Goal: Information Seeking & Learning: Learn about a topic

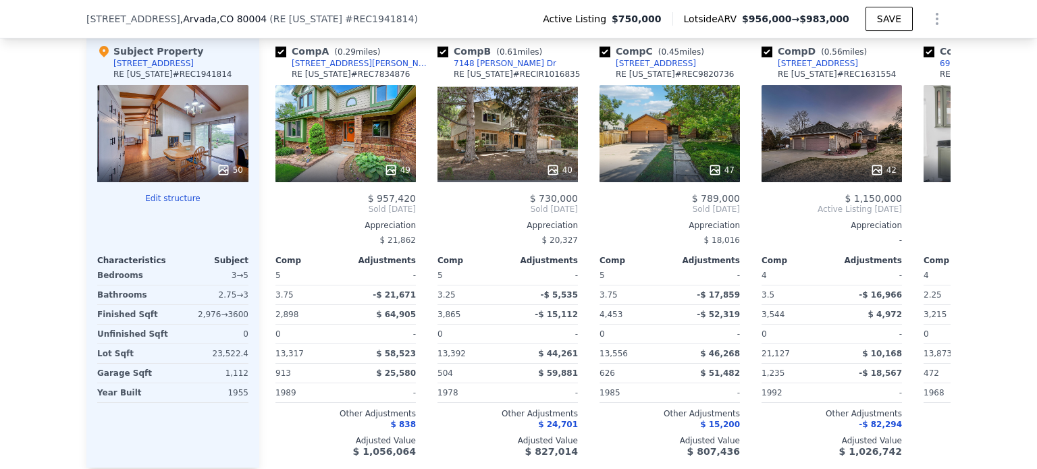
scroll to position [1483, 0]
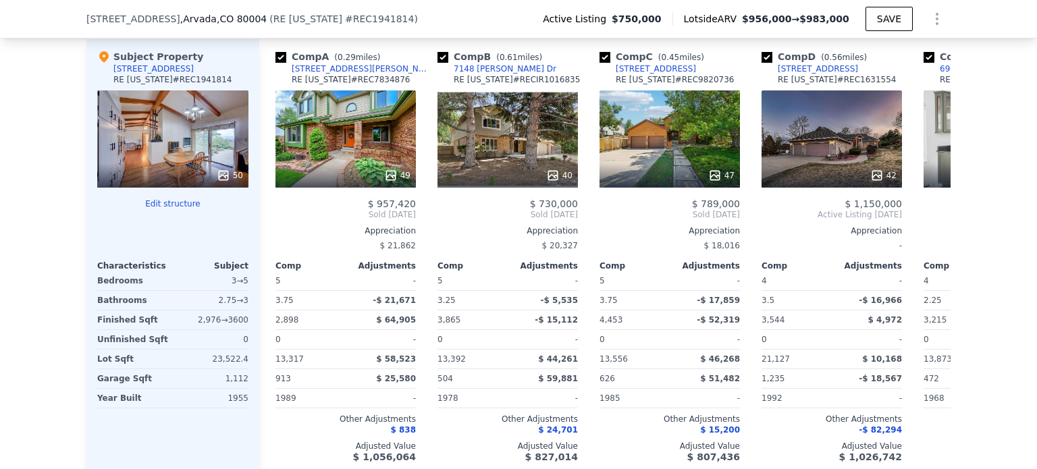
click at [355, 159] on div "49" at bounding box center [345, 138] width 140 height 97
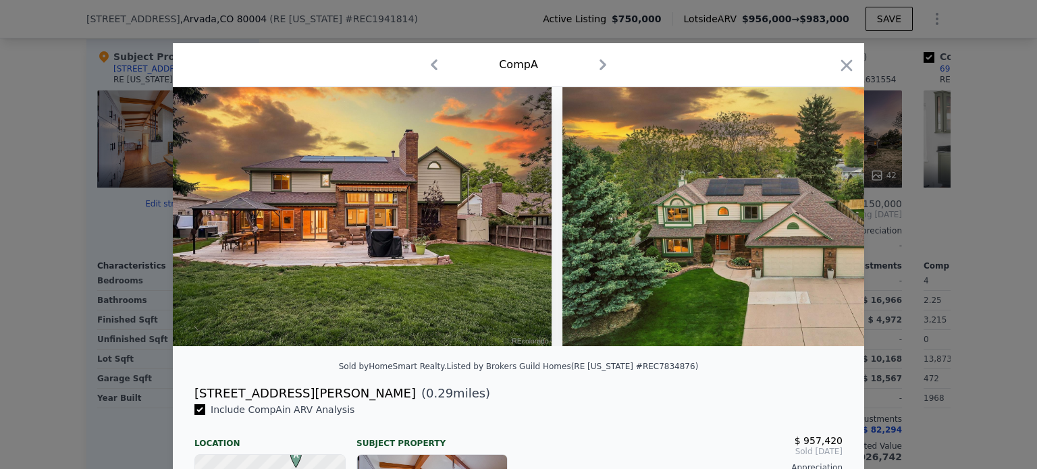
scroll to position [0, 15975]
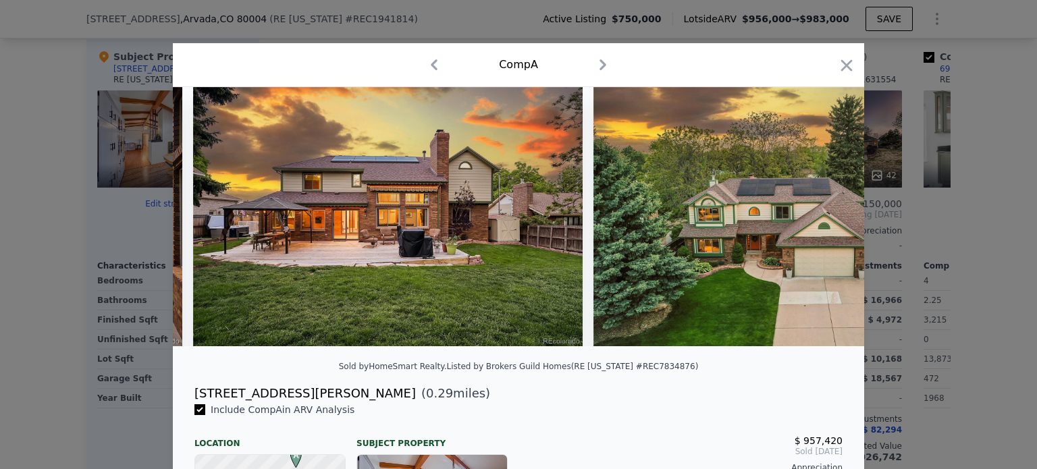
click at [841, 70] on icon "button" at bounding box center [846, 65] width 19 height 19
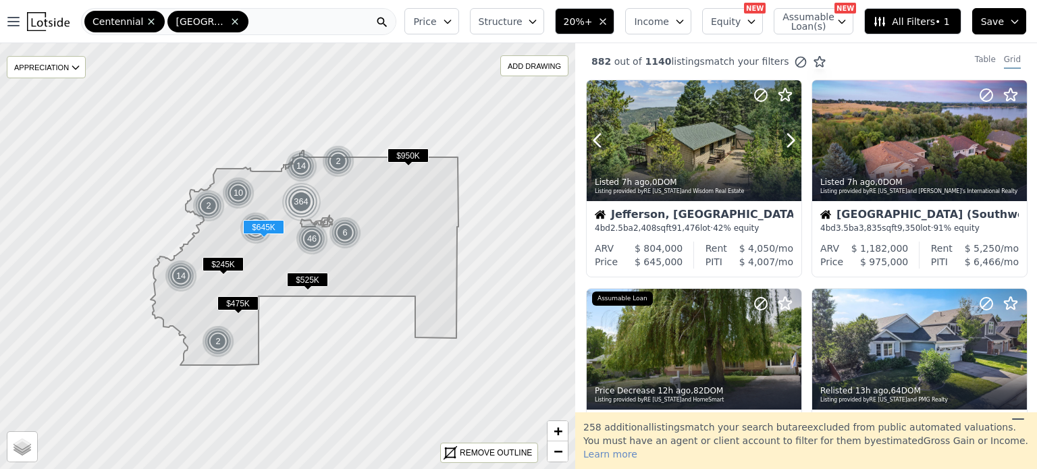
click at [735, 155] on div at bounding box center [758, 123] width 86 height 86
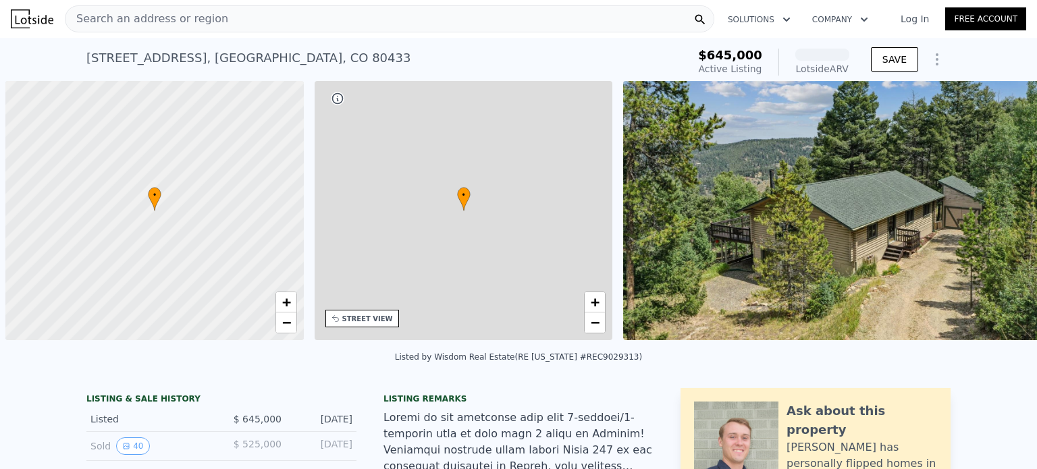
scroll to position [0, 5]
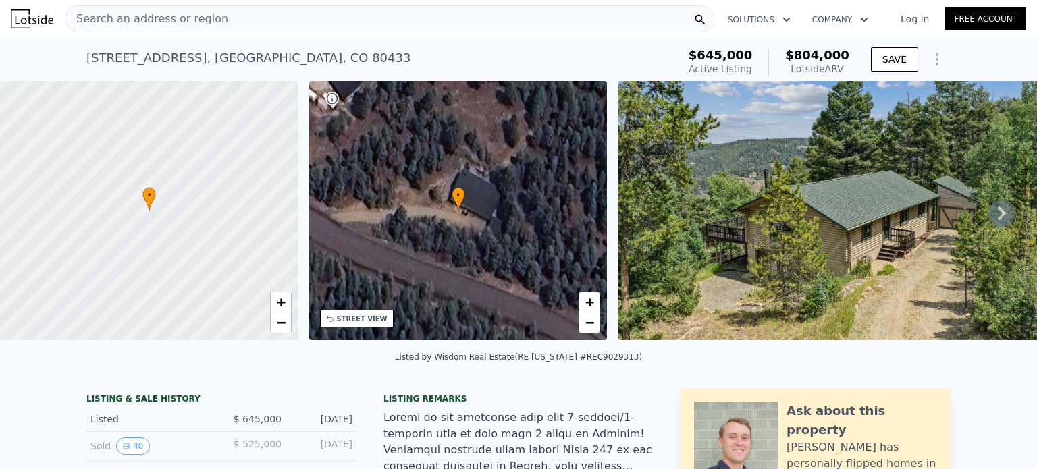
click at [173, 18] on span "Search an address or region" at bounding box center [146, 19] width 163 height 16
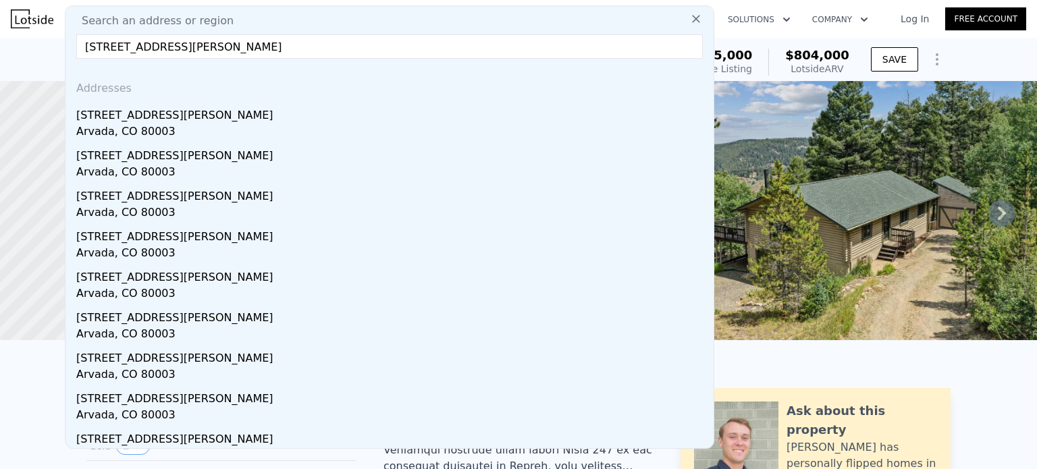
type input "6131 Wolff St, Arvada, CO 80003"
click at [124, 128] on div "Arvada, CO 80003" at bounding box center [392, 133] width 632 height 19
